Goal: Find specific page/section: Find specific page/section

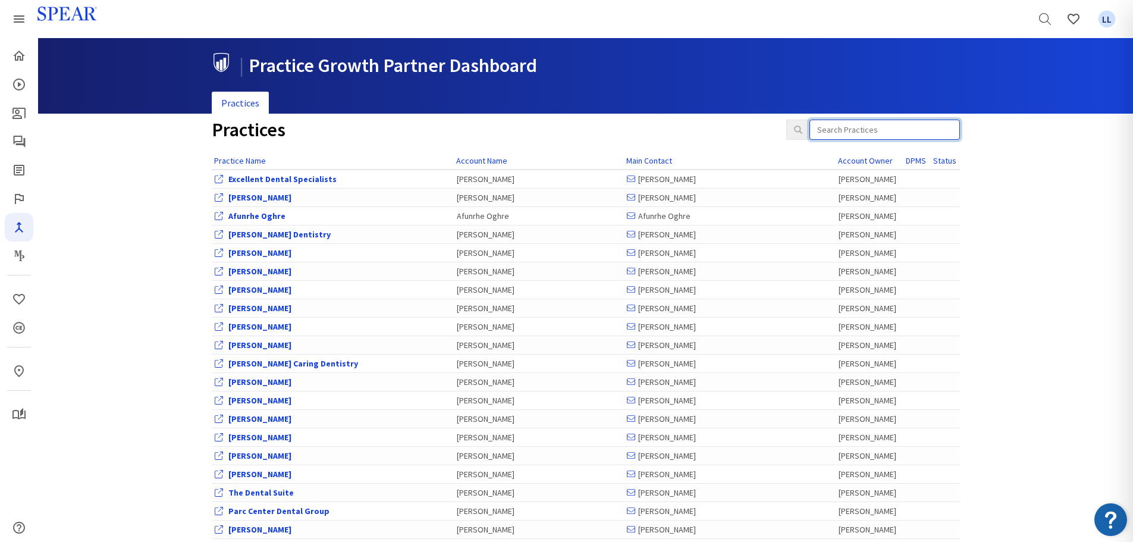
click at [873, 128] on input "search" at bounding box center [885, 130] width 151 height 20
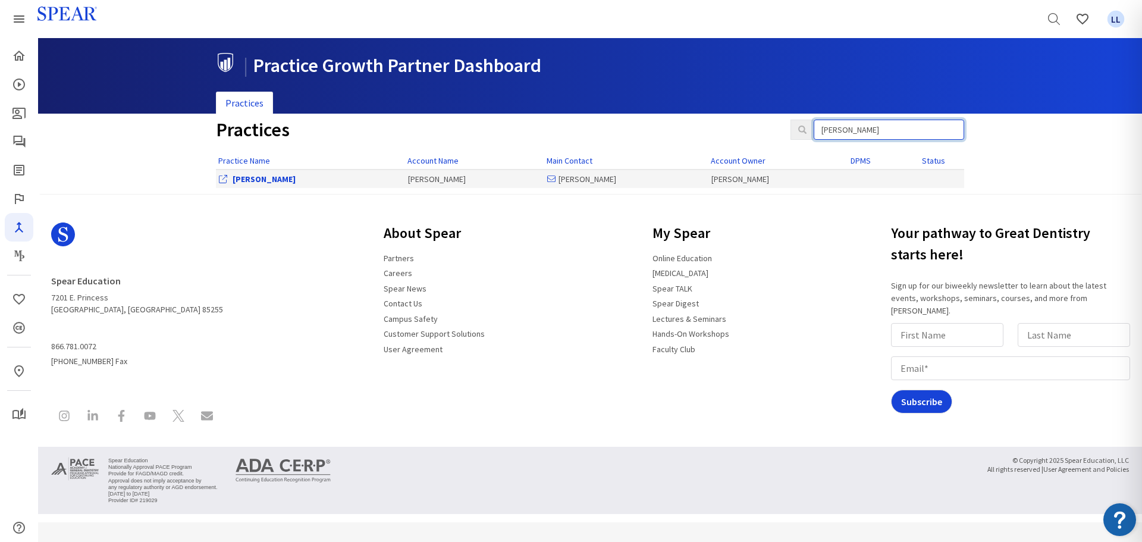
type input "[PERSON_NAME]"
click at [251, 175] on link "[PERSON_NAME]" at bounding box center [264, 179] width 63 height 11
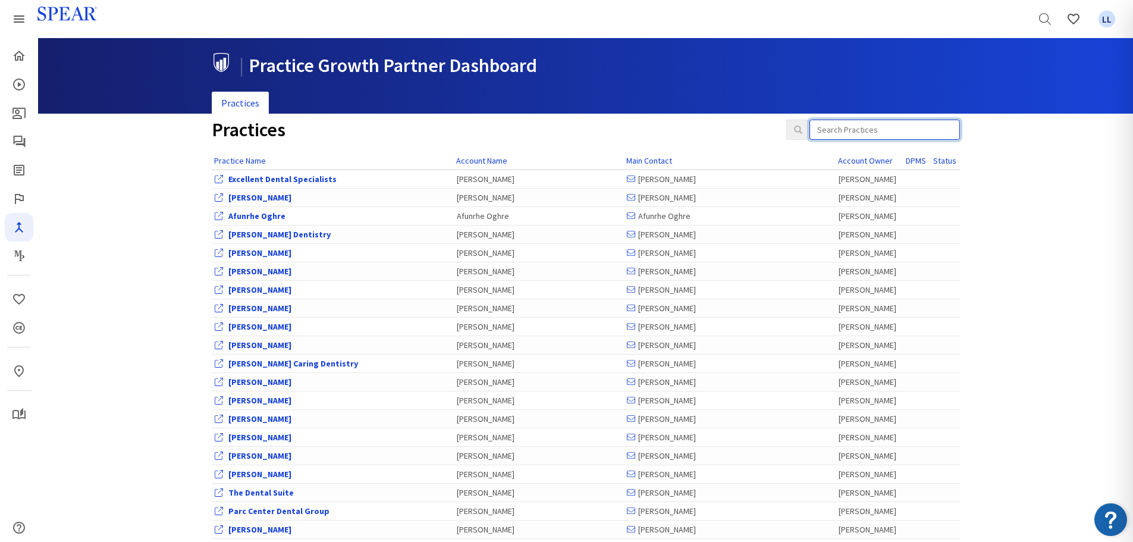
click at [846, 130] on input "search" at bounding box center [885, 130] width 151 height 20
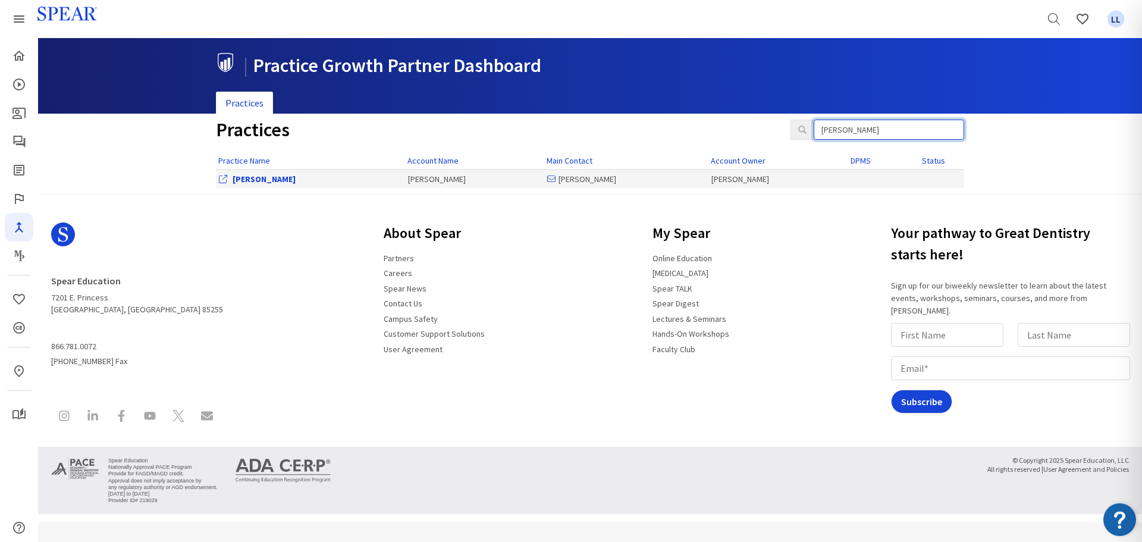
type input "[PERSON_NAME]"
click at [269, 186] on td "[PERSON_NAME]" at bounding box center [310, 179] width 189 height 18
click at [268, 183] on link "[PERSON_NAME]" at bounding box center [264, 179] width 63 height 11
